Goal: Task Accomplishment & Management: Complete application form

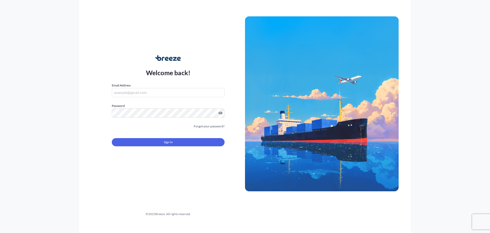
type input "[PERSON_NAME][EMAIL_ADDRESS][PERSON_NAME][DOMAIN_NAME]"
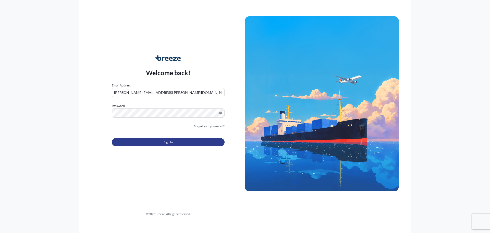
click at [164, 144] on button "Sign In" at bounding box center [168, 142] width 113 height 8
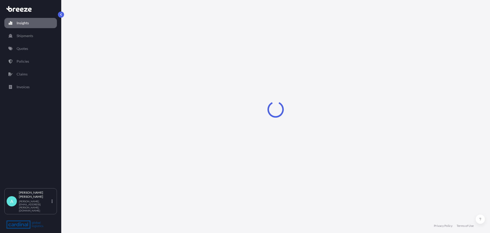
select select "2025"
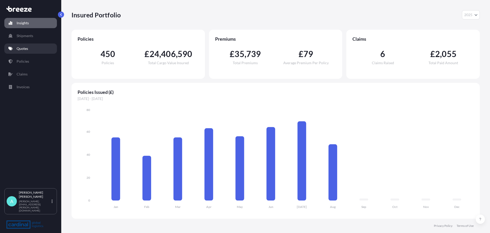
click at [28, 50] on p "Quotes" at bounding box center [22, 48] width 11 height 5
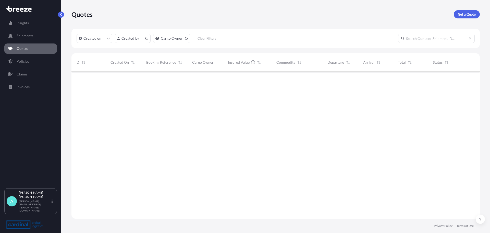
scroll to position [146, 405]
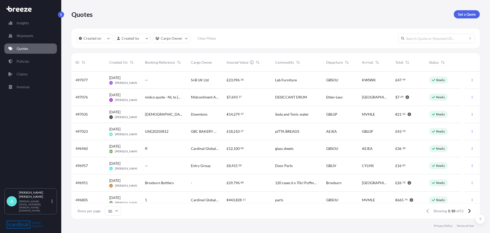
click at [113, 132] on div "AK [PERSON_NAME]" at bounding box center [123, 134] width 28 height 4
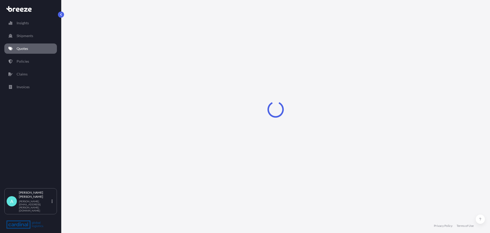
select select "Road"
select select "Sea"
select select "Road"
select select "2"
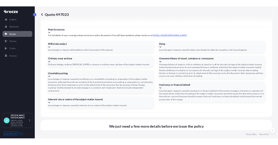
scroll to position [679, 0]
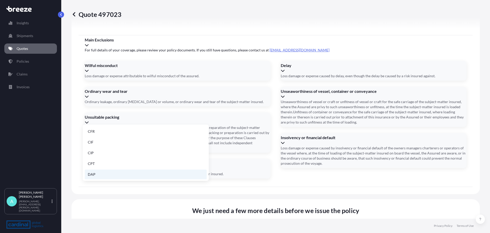
click at [120, 174] on li "DAP" at bounding box center [146, 174] width 122 height 10
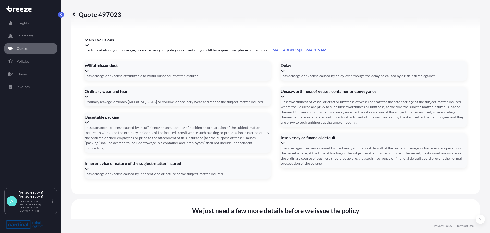
paste input "HLBU 9574175"
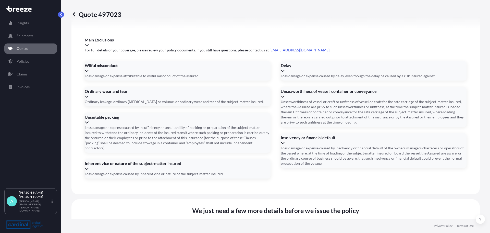
drag, startPoint x: 243, startPoint y: 167, endPoint x: 218, endPoint y: 170, distance: 25.2
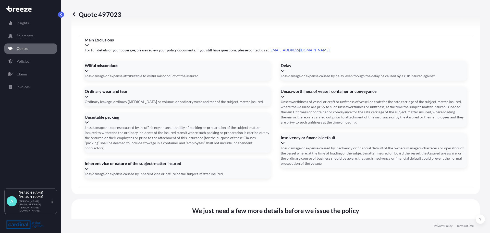
type input "HLBU9574175"
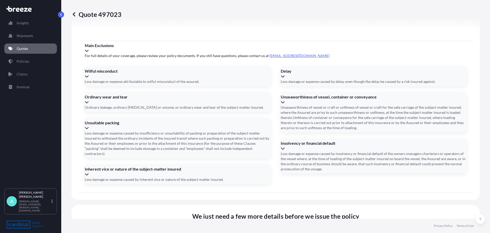
type input "[DATE]"
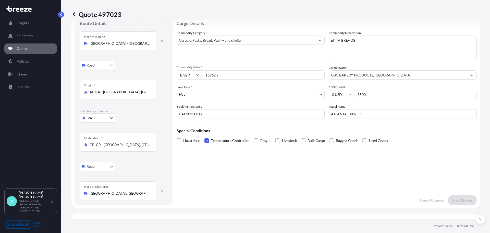
scroll to position [26, 0]
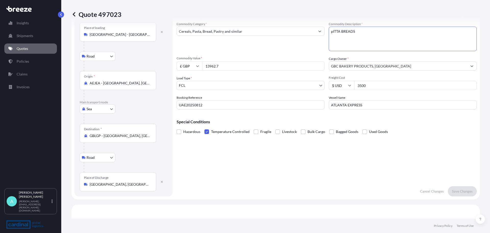
drag, startPoint x: 364, startPoint y: 37, endPoint x: 302, endPoint y: 29, distance: 62.4
click at [303, 25] on div "Quote 497023 Route Details Place of loading [GEOGRAPHIC_DATA] - [GEOGRAPHIC_DAT…" at bounding box center [275, 109] width 429 height 218
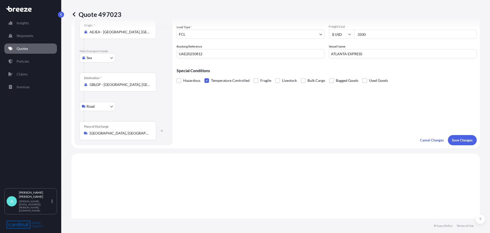
scroll to position [0, 0]
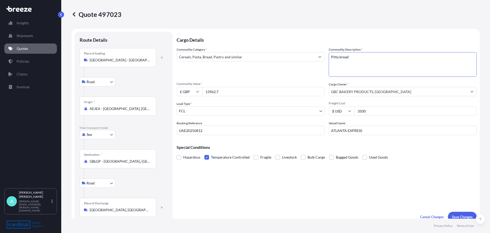
type textarea "Pitta bread"
drag, startPoint x: 297, startPoint y: 181, endPoint x: 308, endPoint y: 181, distance: 11.7
click at [297, 181] on div "Cargo Details Commodity Category * Cereals, Pasta, Bread, Pastry and similar Co…" at bounding box center [327, 127] width 300 height 190
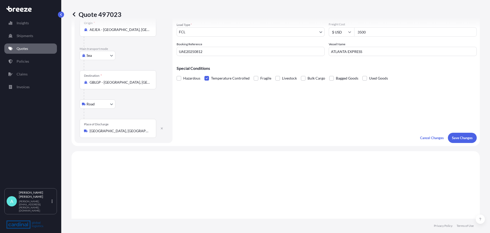
scroll to position [102, 0]
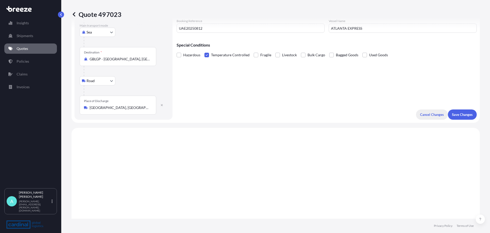
click at [425, 116] on p "Cancel Changes" at bounding box center [432, 114] width 24 height 5
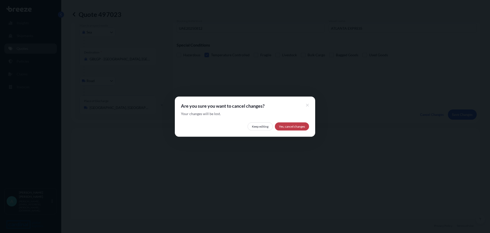
select select "Road"
select select "Sea"
select select "Road"
select select "2"
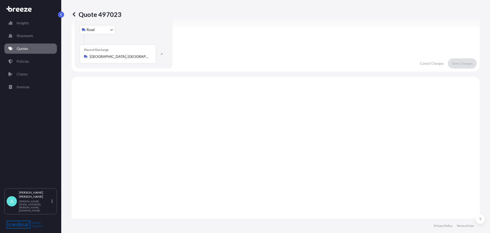
scroll to position [0, 0]
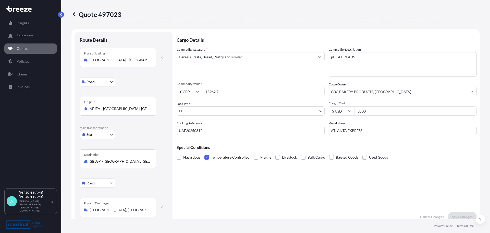
click at [35, 47] on link "Quotes" at bounding box center [30, 48] width 53 height 10
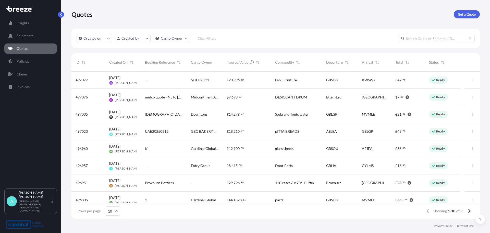
scroll to position [26, 0]
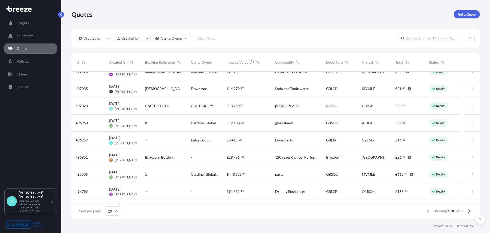
click at [139, 109] on div "[DATE] AK [PERSON_NAME]" at bounding box center [123, 105] width 36 height 17
select select "Road"
select select "Sea"
select select "Road"
select select "2"
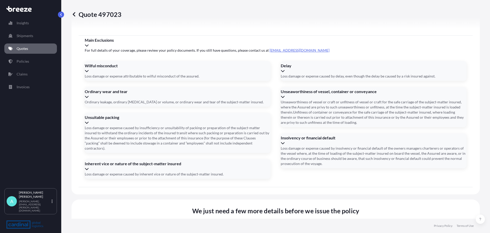
scroll to position [679, 0]
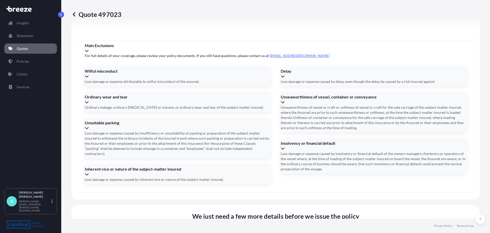
type input "[DATE]"
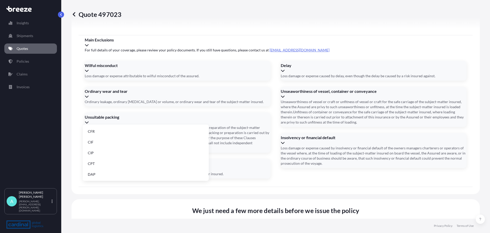
click at [124, 172] on li "DAP" at bounding box center [146, 174] width 122 height 10
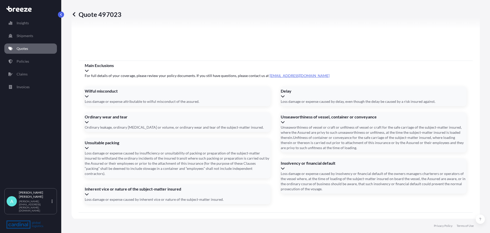
paste input "HLBU 9574175"
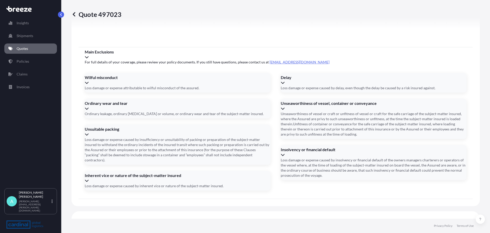
scroll to position [679, 0]
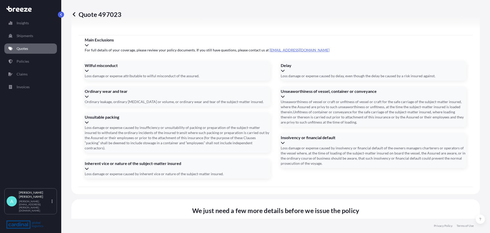
type input "HLBU9574175"
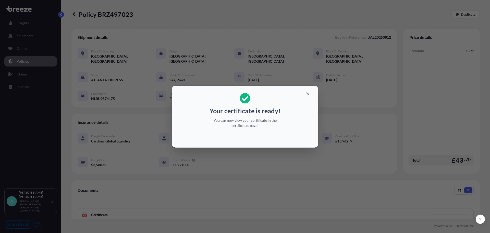
click at [257, 127] on p "You can now view your certificate in the certificates page!" at bounding box center [245, 123] width 79 height 10
click at [306, 92] on icon "button" at bounding box center [308, 93] width 5 height 5
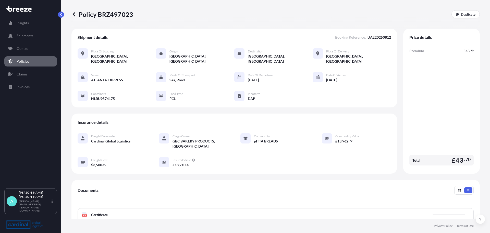
click at [41, 64] on link "Policies" at bounding box center [30, 61] width 53 height 10
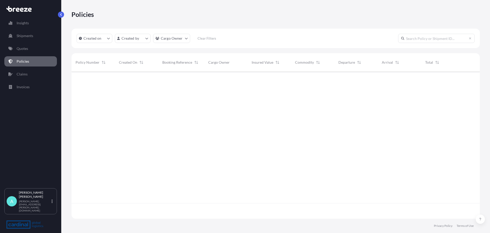
scroll to position [146, 405]
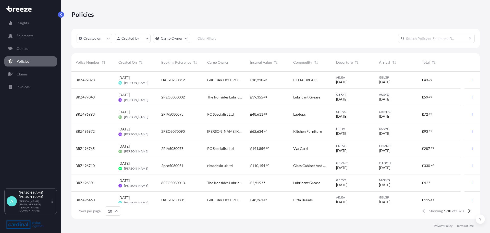
click at [383, 81] on span "[DATE]" at bounding box center [384, 81] width 11 height 5
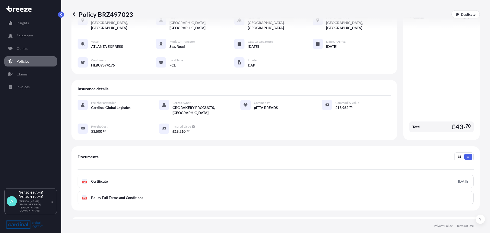
scroll to position [69, 0]
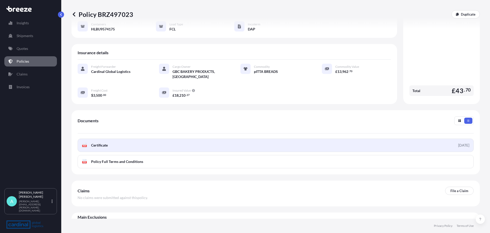
click at [93, 142] on span "Certificate" at bounding box center [99, 144] width 17 height 5
